Goal: Information Seeking & Learning: Learn about a topic

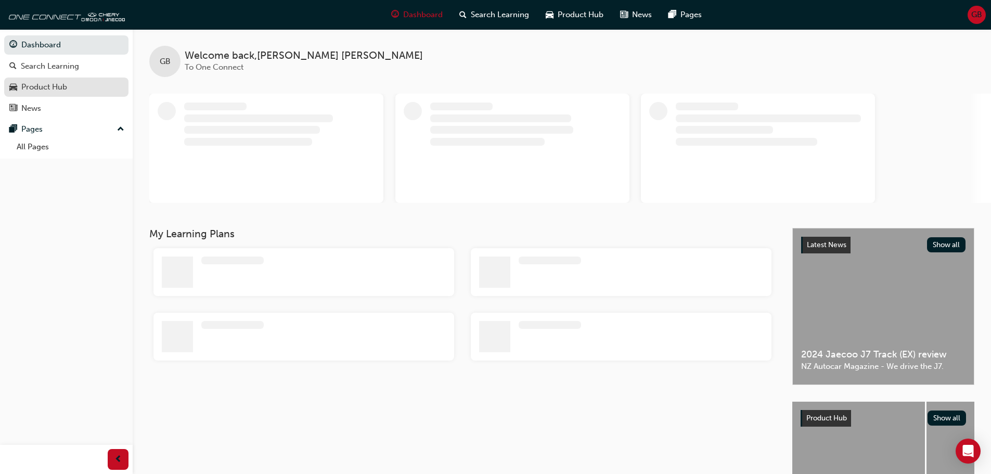
click at [75, 84] on div "Product Hub" at bounding box center [66, 87] width 114 height 13
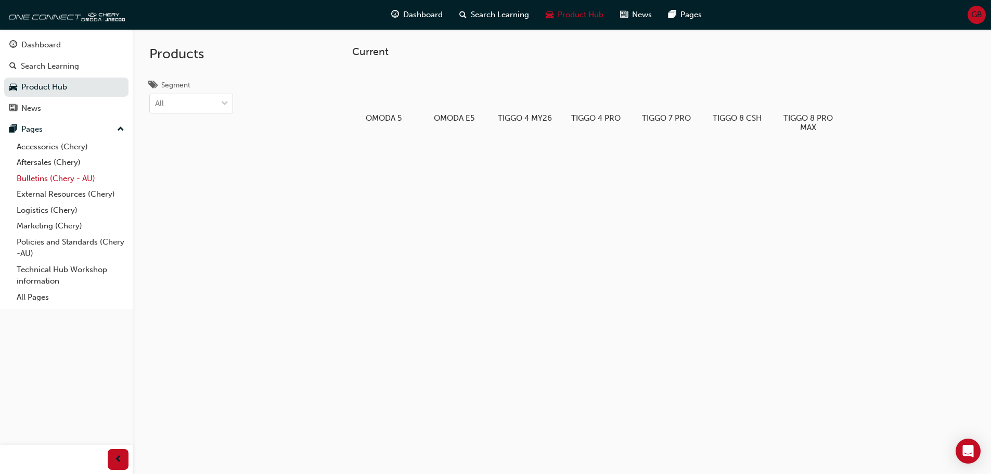
click at [77, 175] on link "Bulletins (Chery - AU)" at bounding box center [70, 179] width 116 height 16
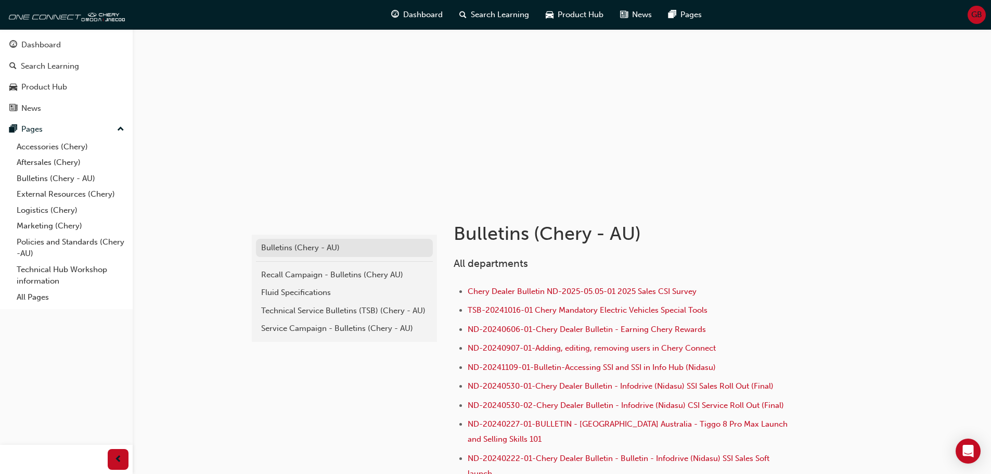
scroll to position [104, 0]
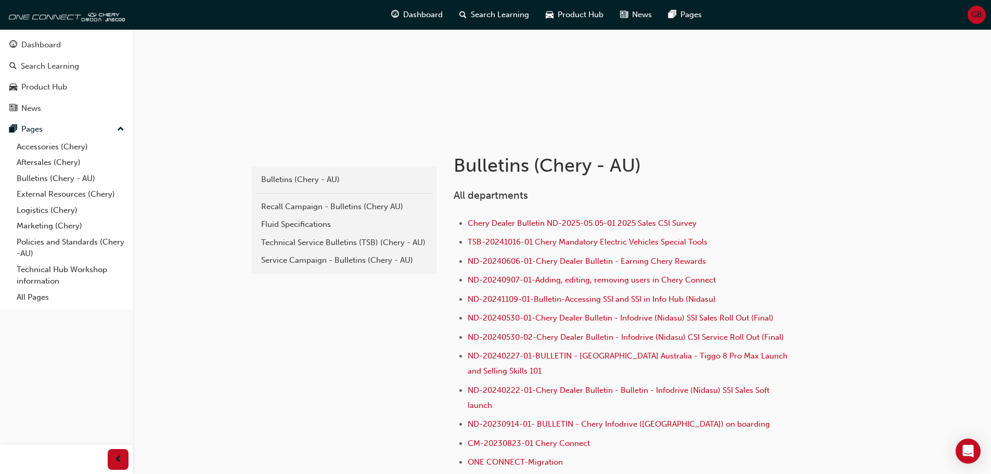
click at [352, 260] on div "Service Campaign - Bulletins (Chery - AU)" at bounding box center [344, 261] width 167 height 12
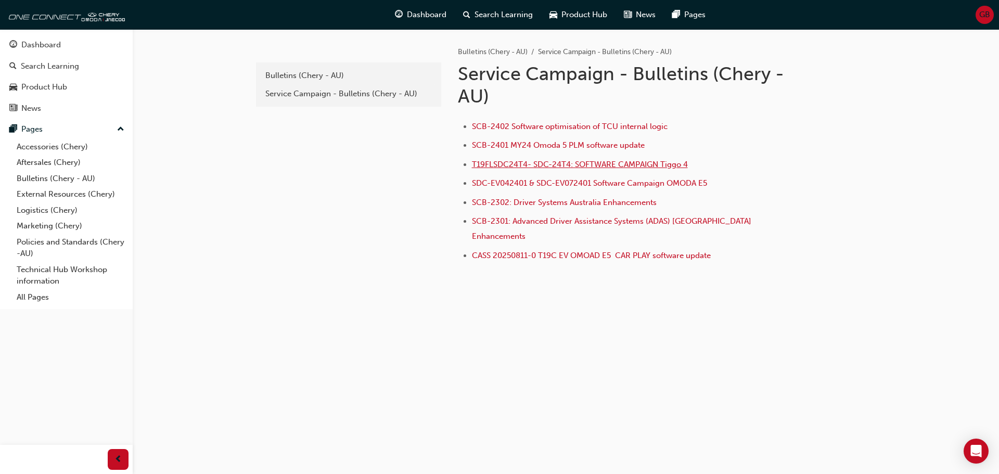
click at [519, 166] on span "T19FLSDC24T4- SDC-24T4: SOFTWARE CAMPAIGN Tiggo 4" at bounding box center [580, 164] width 216 height 9
click at [325, 72] on div "Bulletins (Chery - AU)" at bounding box center [348, 76] width 167 height 12
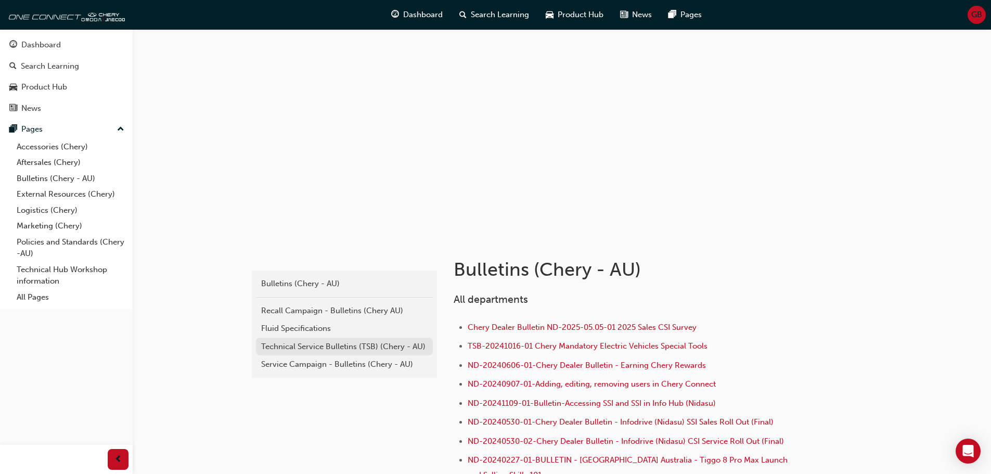
click at [357, 349] on div "Technical Service Bulletins (TSB) (Chery - AU)" at bounding box center [344, 347] width 167 height 12
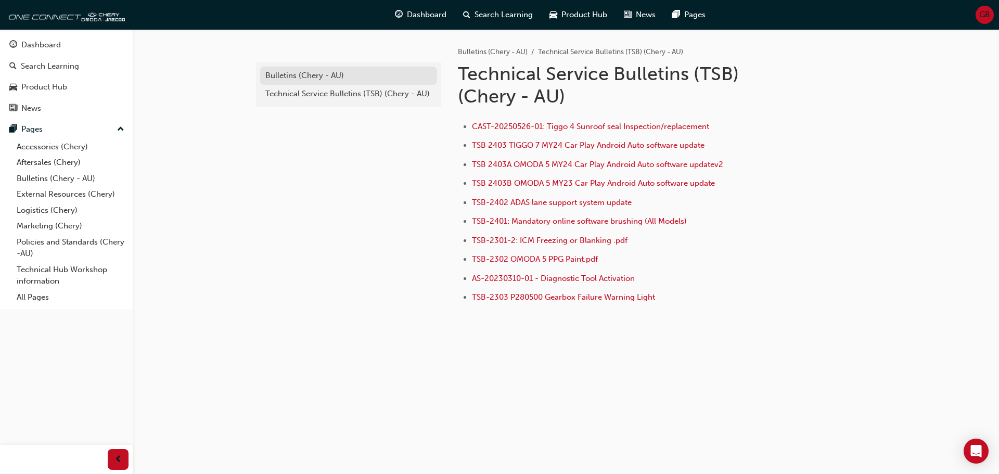
click at [339, 79] on div "Bulletins (Chery - AU)" at bounding box center [348, 76] width 167 height 12
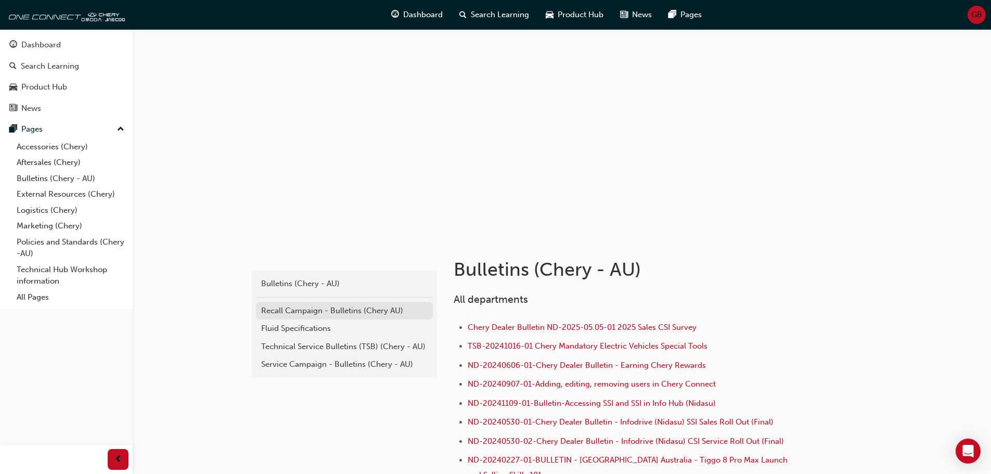
click at [377, 314] on div "Recall Campaign - Bulletins (Chery AU)" at bounding box center [344, 311] width 167 height 12
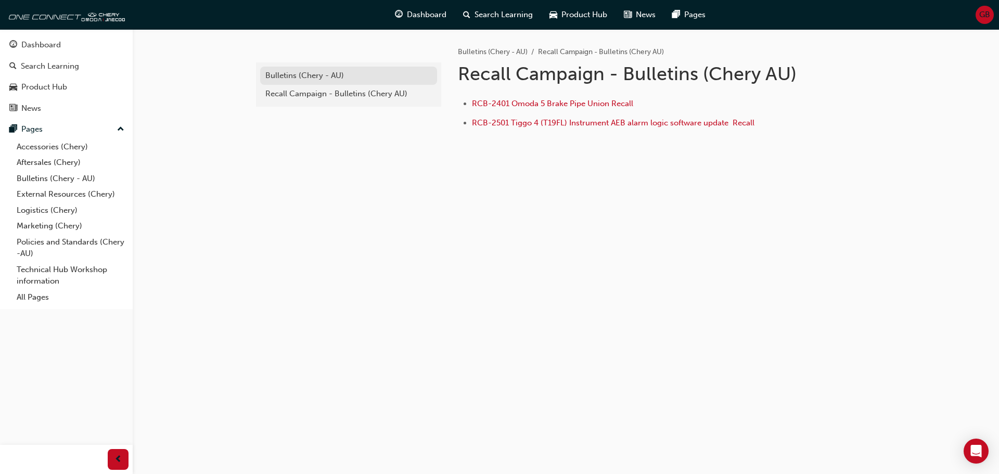
click at [325, 79] on div "Bulletins (Chery - AU)" at bounding box center [348, 76] width 167 height 12
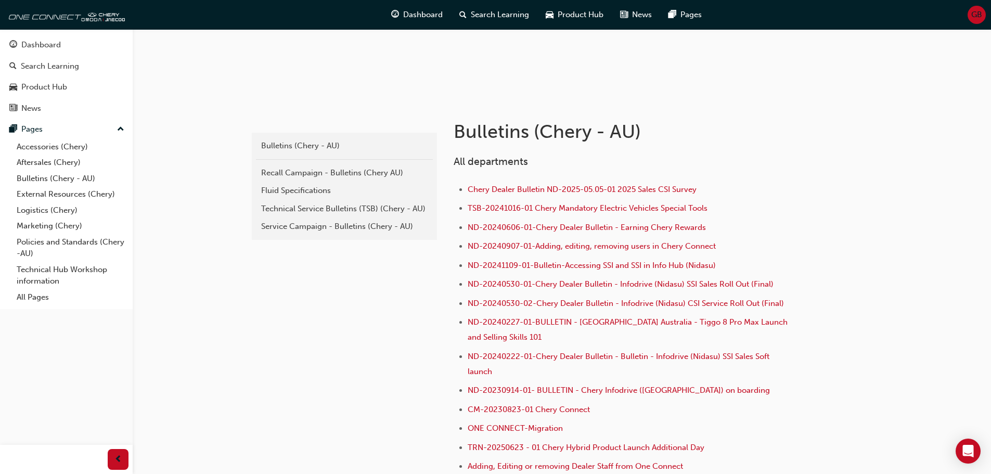
scroll to position [156, 0]
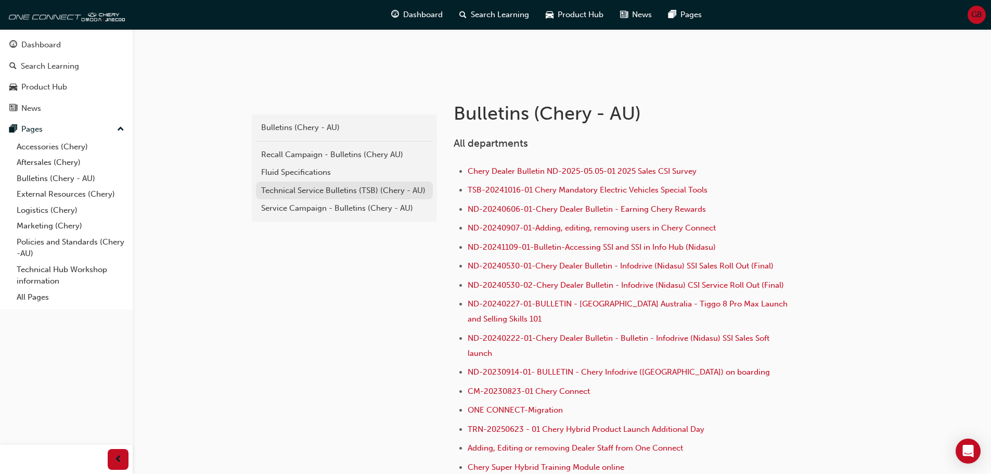
click at [400, 192] on div "Technical Service Bulletins (TSB) (Chery - AU)" at bounding box center [344, 191] width 167 height 12
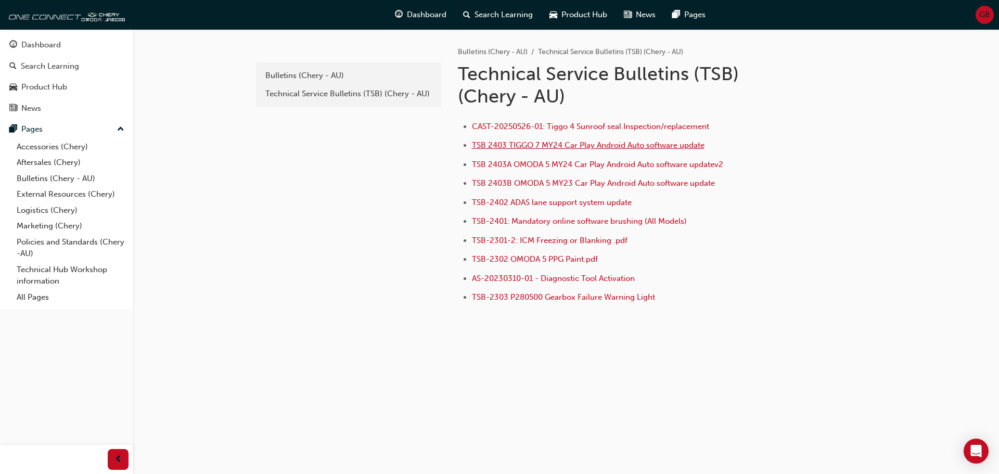
click at [642, 141] on span "TSB 2403 TIGGO 7 MY24 Car Play Android Auto software update" at bounding box center [588, 145] width 233 height 9
